Goal: Task Accomplishment & Management: Use online tool/utility

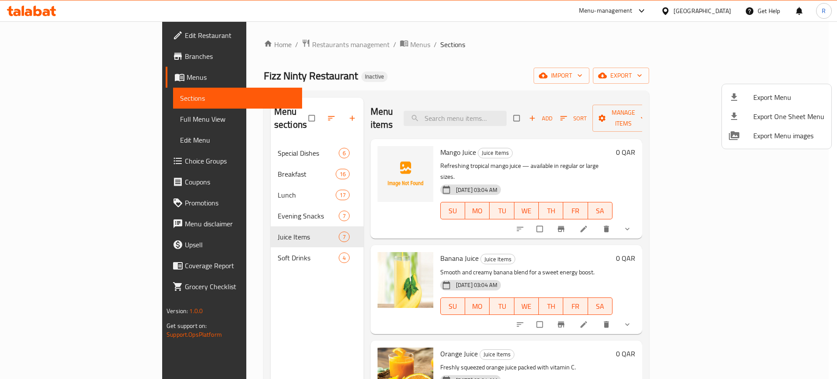
click at [498, 57] on div at bounding box center [418, 189] width 837 height 379
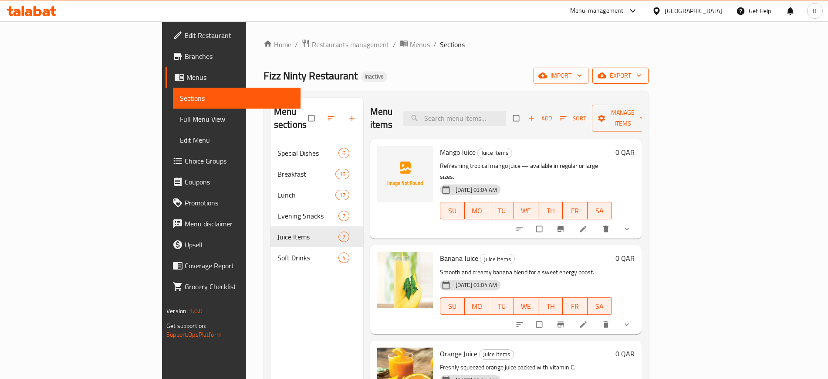
click at [642, 77] on span "export" at bounding box center [621, 75] width 42 height 11
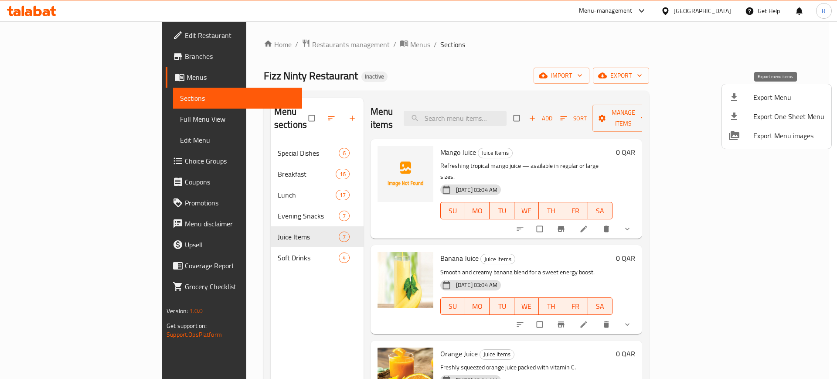
click at [771, 92] on span "Export Menu" at bounding box center [788, 97] width 71 height 10
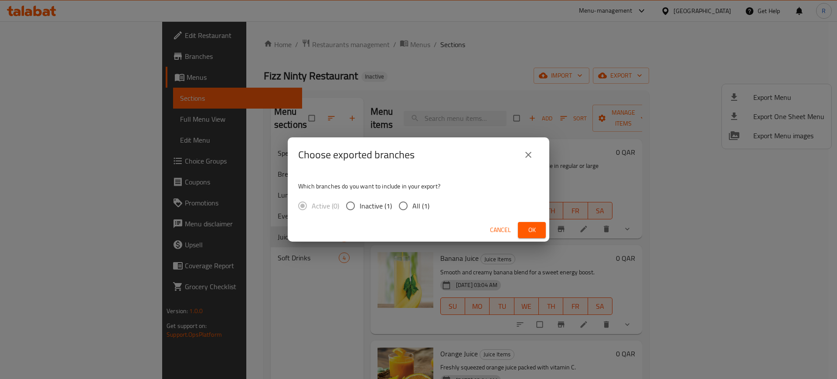
click at [398, 207] on input "All (1)" at bounding box center [403, 205] width 18 height 18
radio input "true"
click at [535, 228] on span "Ok" at bounding box center [532, 229] width 14 height 11
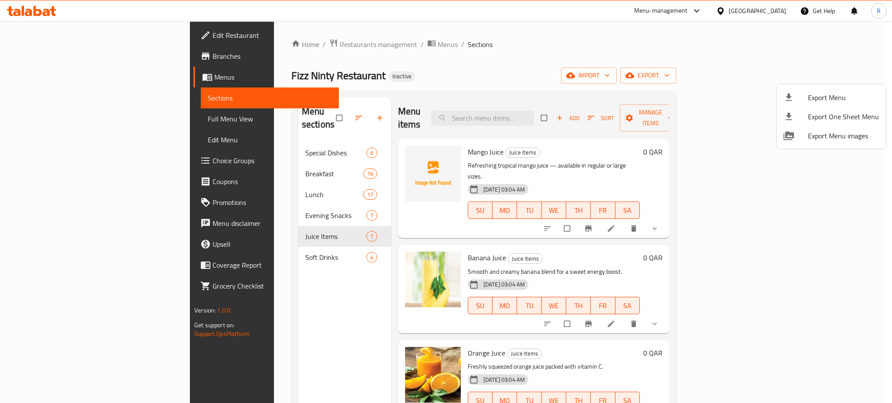
click at [660, 255] on div at bounding box center [446, 201] width 892 height 403
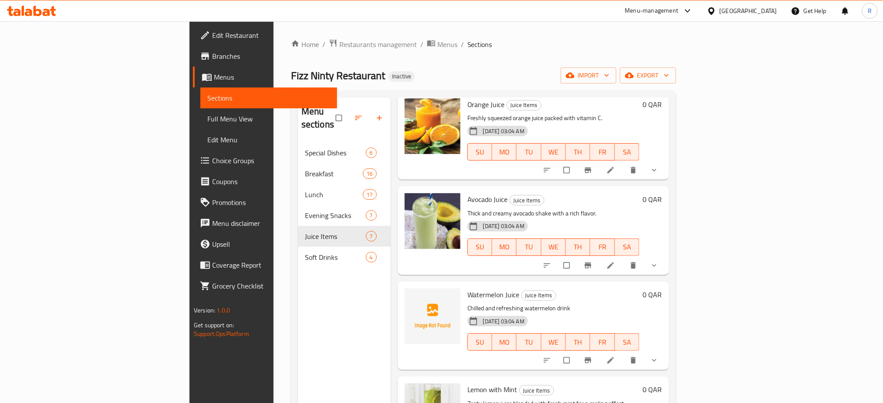
scroll to position [271, 0]
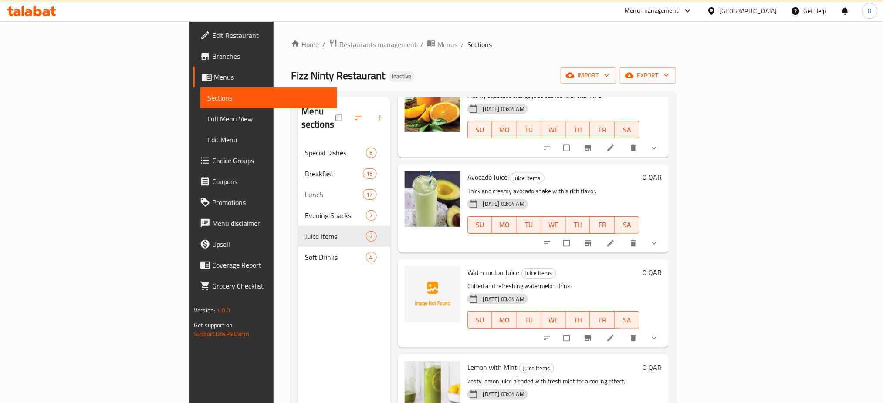
click at [467, 266] on span "Watermelon Juice" at bounding box center [493, 272] width 52 height 13
copy h6 "Watermelon Juice"
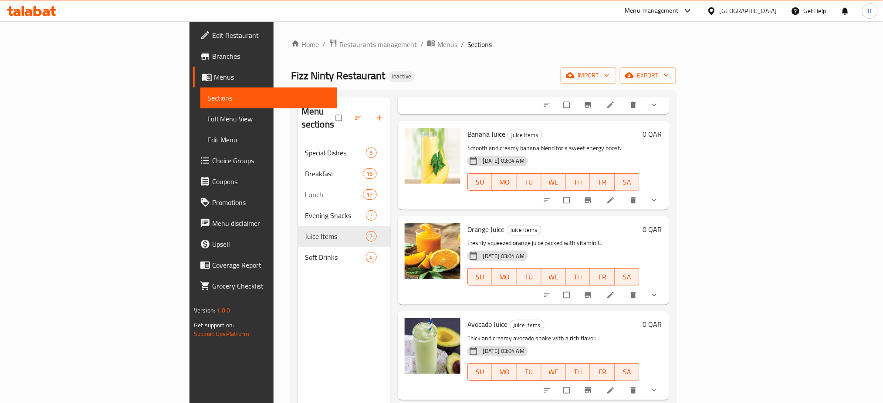
scroll to position [0, 0]
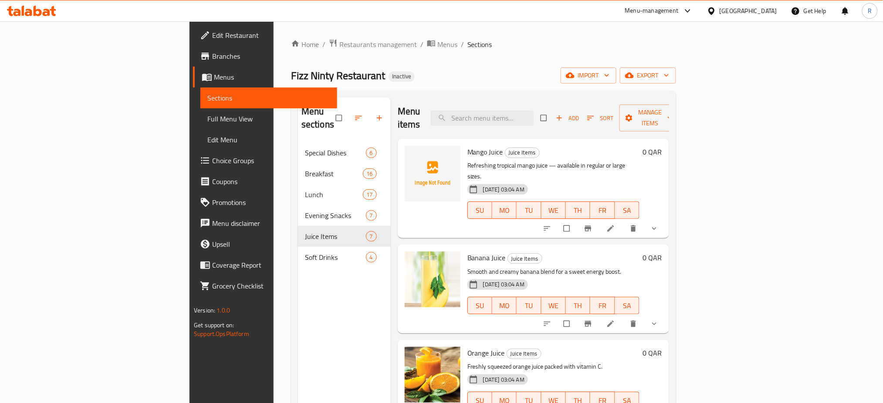
click at [528, 124] on div "Menu items Add Sort Manage items" at bounding box center [533, 118] width 271 height 41
click at [529, 112] on input "search" at bounding box center [482, 118] width 103 height 15
paste input "Koyel Pakhi"
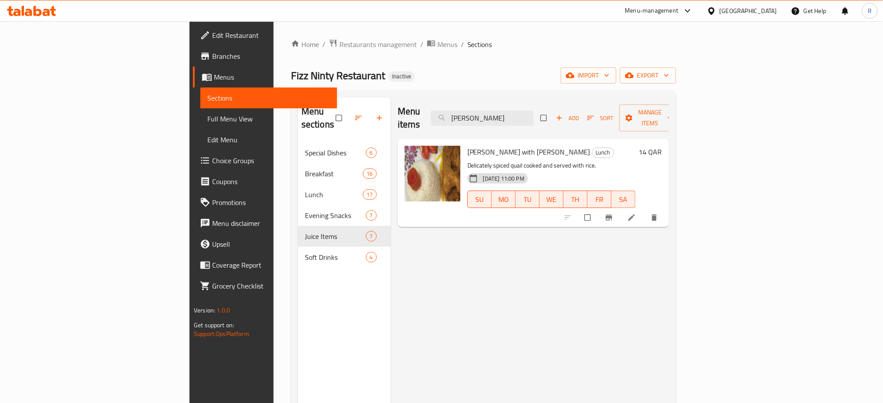
type input "Koyel Pakhi"
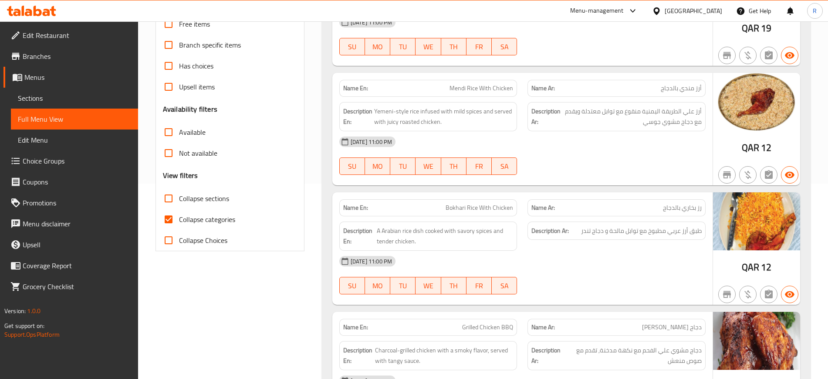
scroll to position [218, 0]
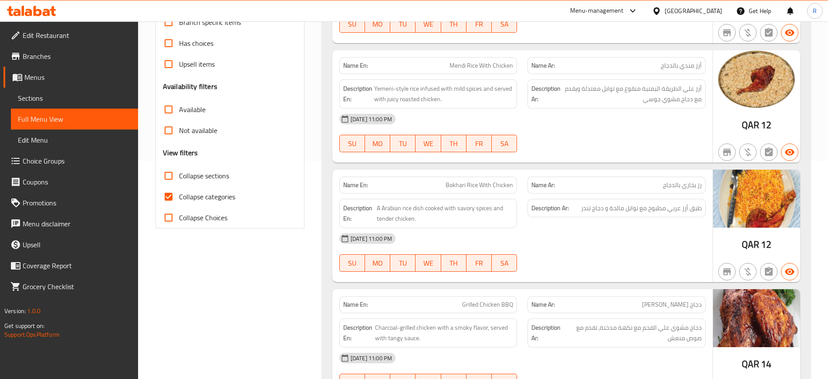
click at [193, 196] on span "Collapse categories" at bounding box center [207, 196] width 56 height 10
click at [179, 196] on input "Collapse categories" at bounding box center [168, 196] width 21 height 21
checkbox input "false"
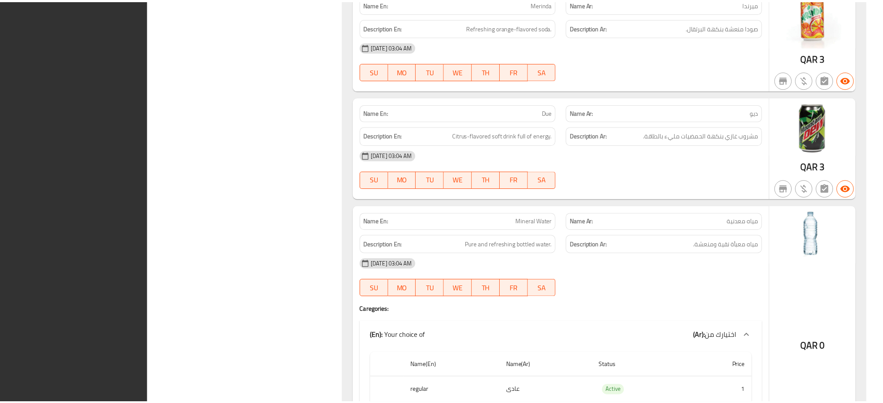
scroll to position [7956, 0]
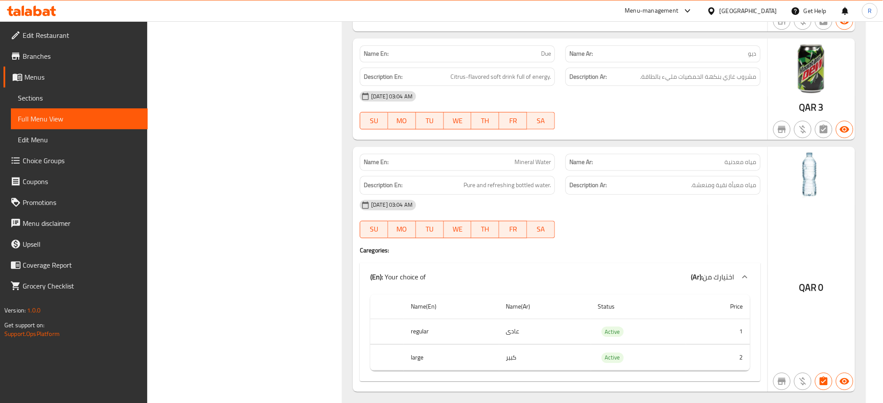
click at [605, 201] on div "[DATE] 03:04 AM" at bounding box center [560, 205] width 411 height 21
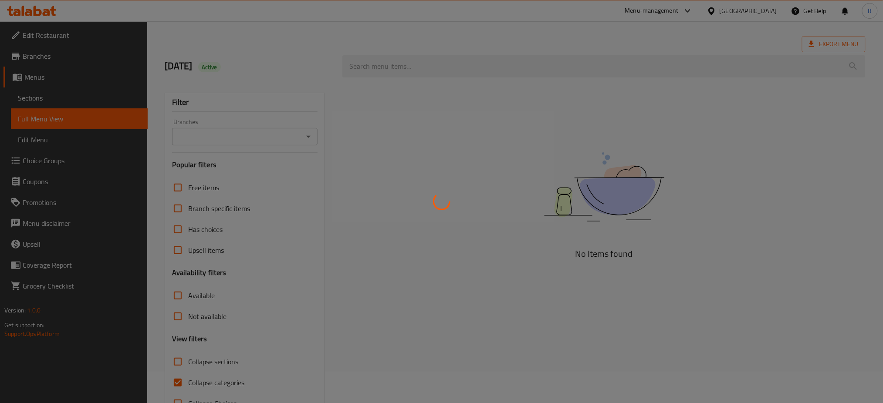
scroll to position [60, 0]
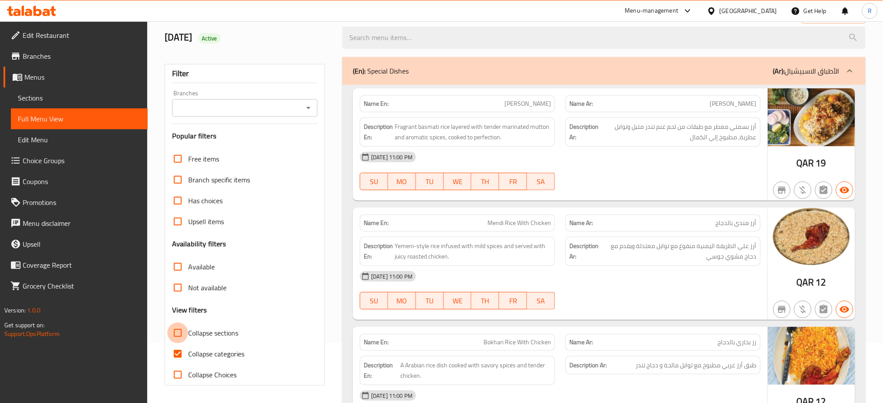
click at [177, 335] on input "Collapse sections" at bounding box center [177, 333] width 21 height 21
checkbox input "true"
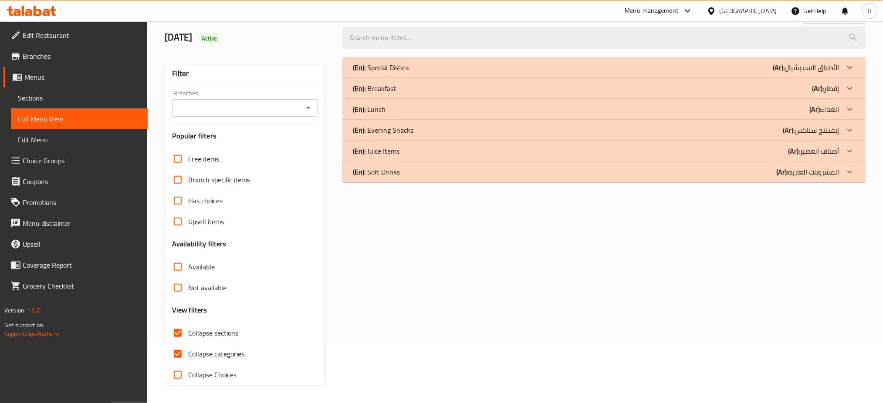
click at [418, 110] on div "(En): Lunch (Ar): الغداء" at bounding box center [596, 109] width 487 height 10
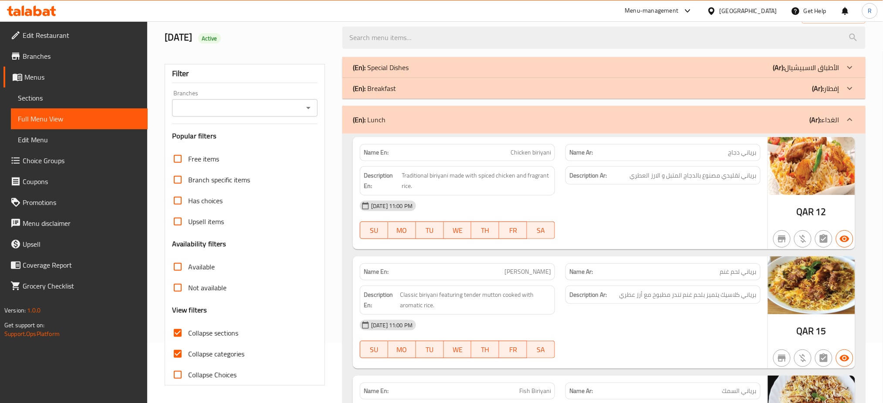
click at [417, 89] on div "(En): Breakfast (Ar): إفطار" at bounding box center [596, 88] width 487 height 10
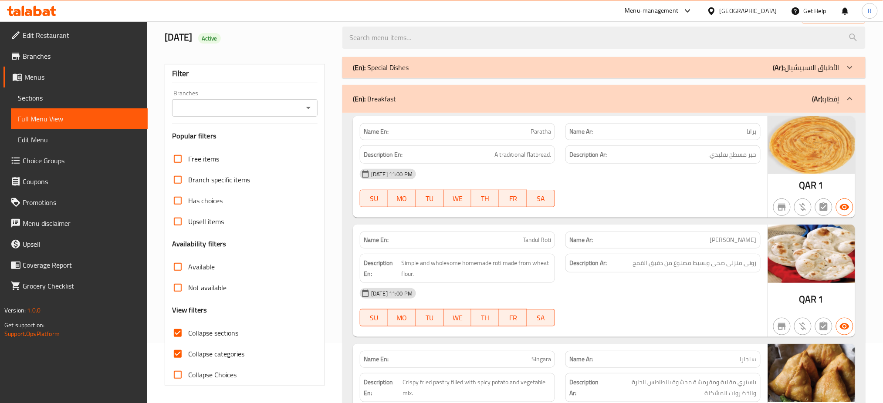
click at [417, 68] on div "(En): Special Dishes (Ar): الأطباق الاسبيشيال" at bounding box center [596, 67] width 487 height 10
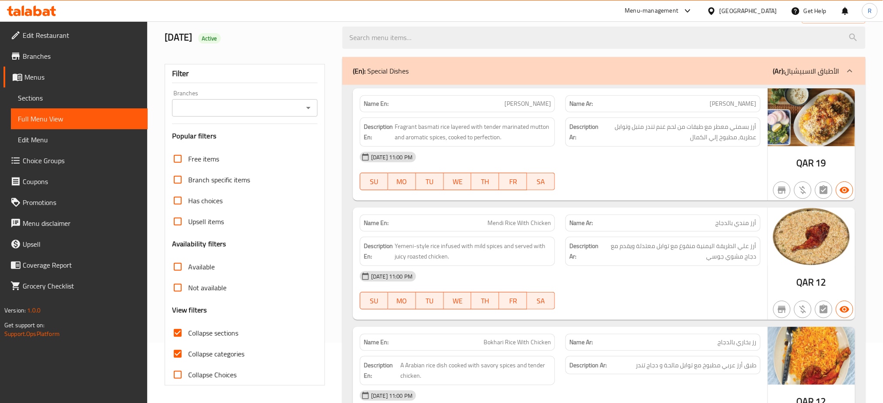
click at [379, 105] on strong "Name En:" at bounding box center [376, 103] width 25 height 9
copy strong "Name En:"
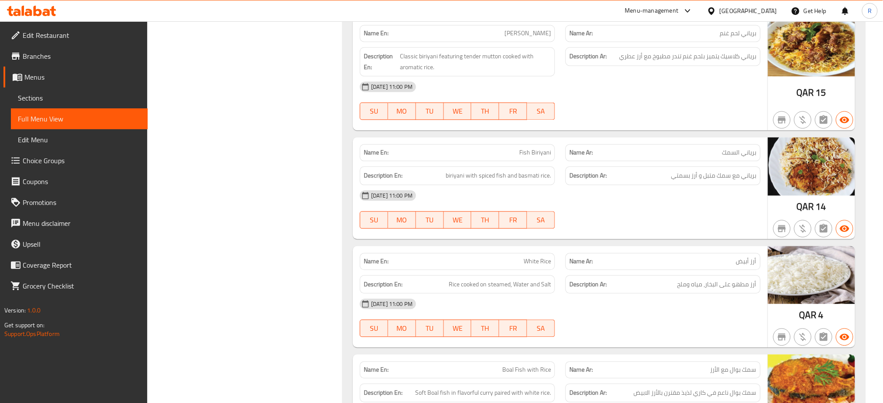
scroll to position [2791, 0]
